Goal: Transaction & Acquisition: Purchase product/service

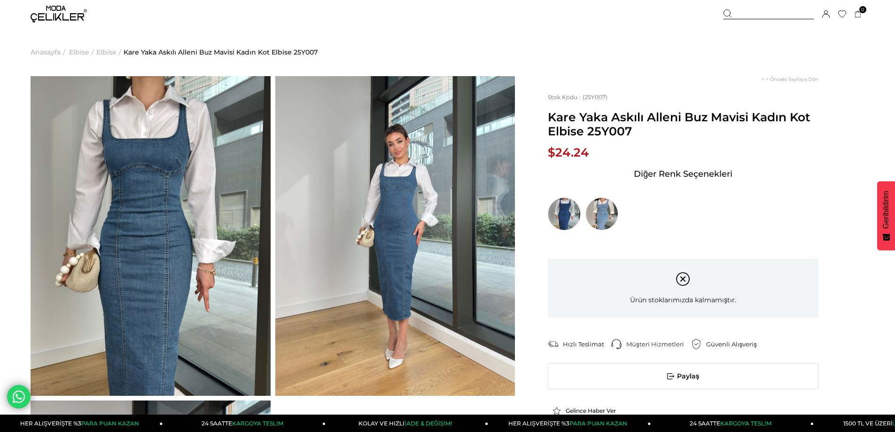
click at [564, 218] on img at bounding box center [564, 213] width 33 height 33
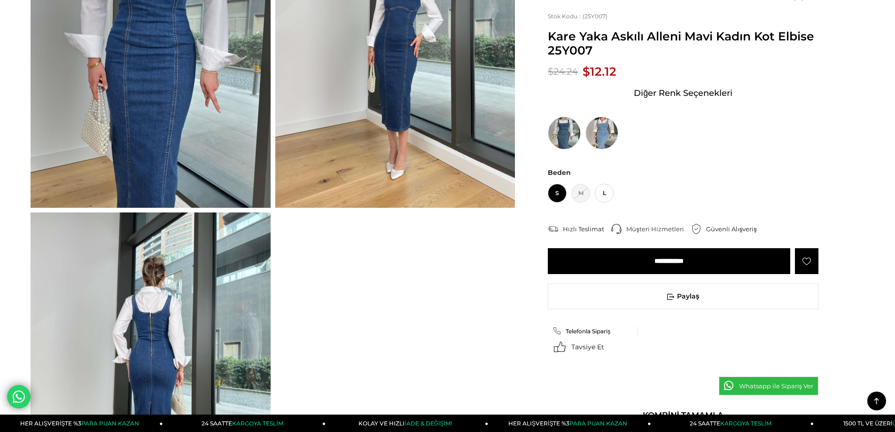
scroll to position [376, 0]
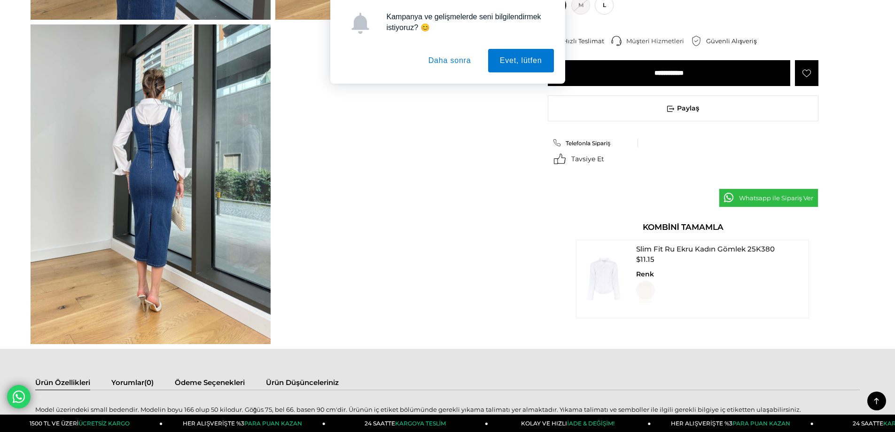
click at [594, 347] on div "< < Önceki Sayfaya Dön Stok Kodu (25Y007) Kare Yaka Askılı Alleni Mavi Kadın Ko…" at bounding box center [689, 77] width 349 height 541
